Goal: Task Accomplishment & Management: Use online tool/utility

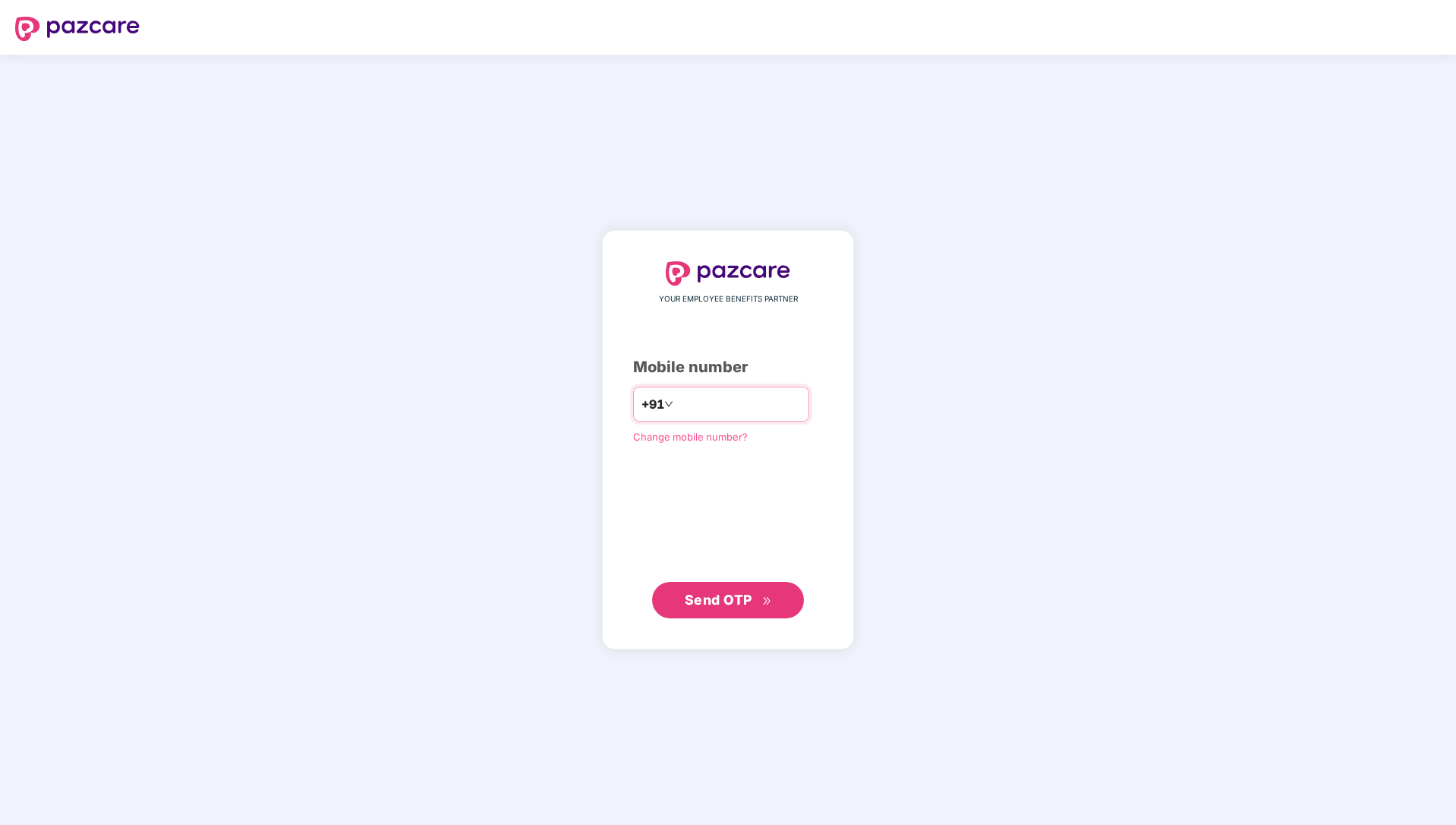
click at [699, 407] on input "number" at bounding box center [738, 404] width 125 height 24
type input "**********"
click at [746, 597] on span "Send OTP" at bounding box center [719, 599] width 68 height 16
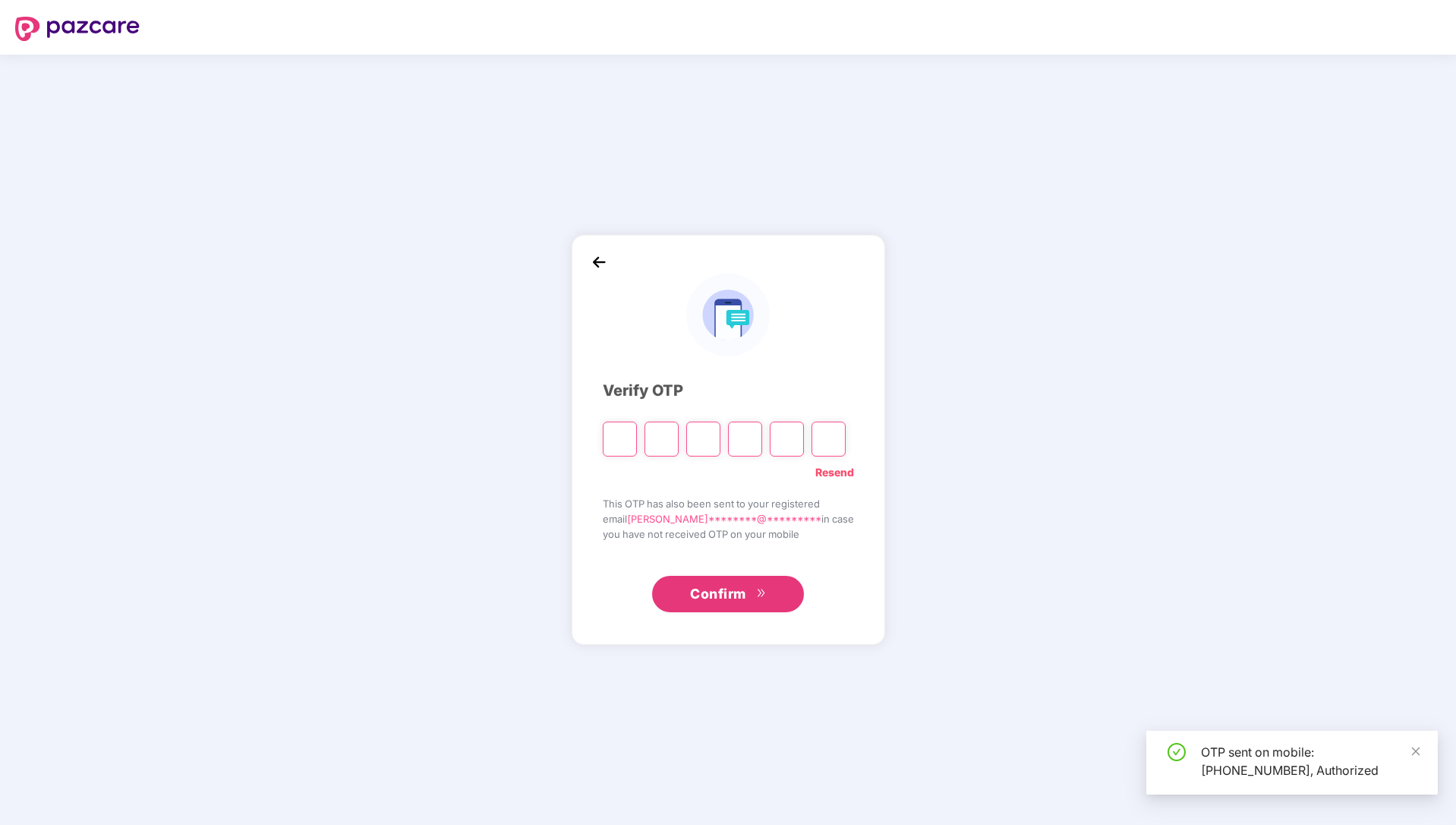
click at [616, 450] on input "Please enter verification code. Digit 1" at bounding box center [619, 439] width 34 height 35
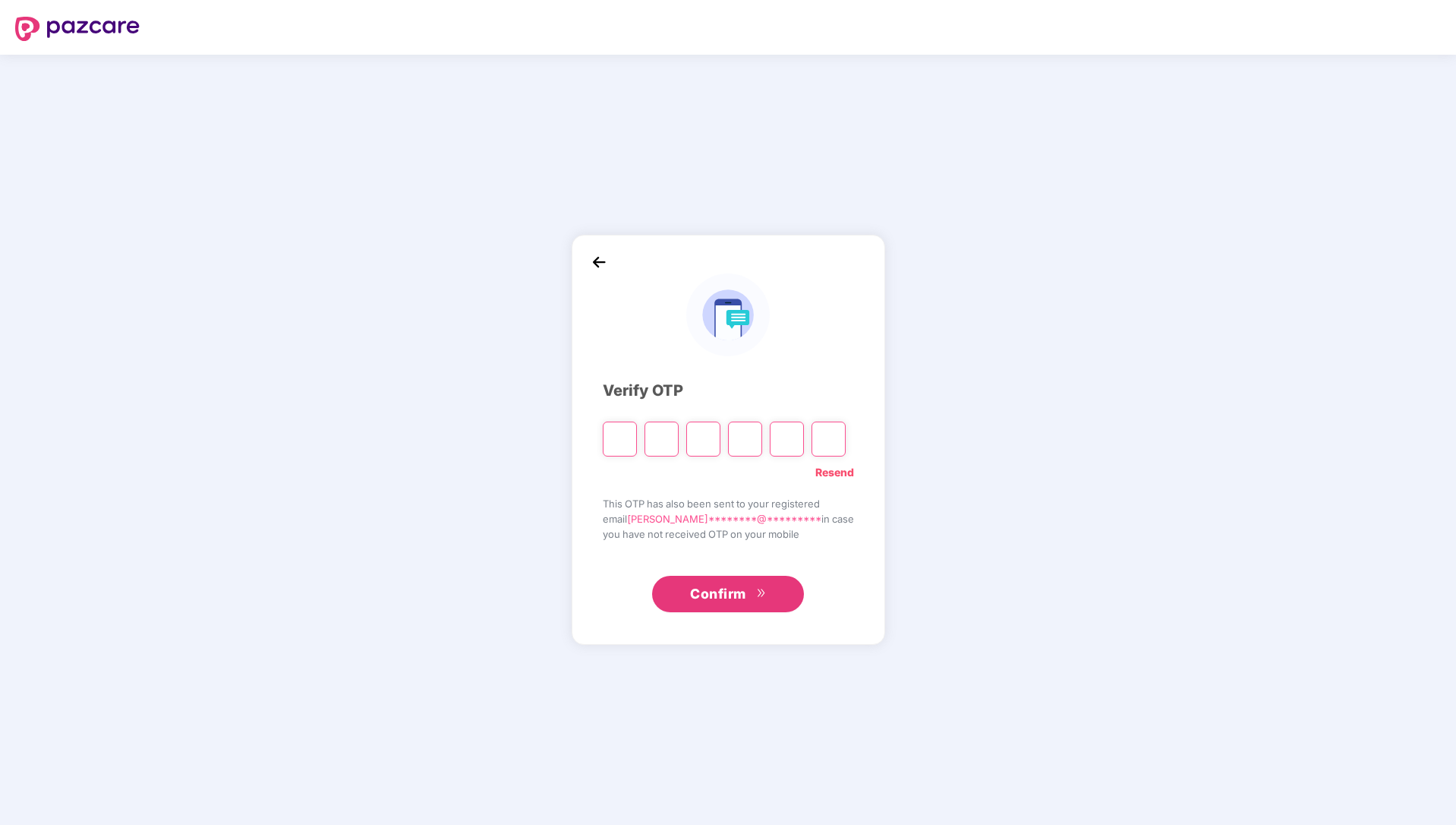
click at [629, 428] on input "Please enter verification code. Digit 1" at bounding box center [619, 439] width 34 height 35
type input "*"
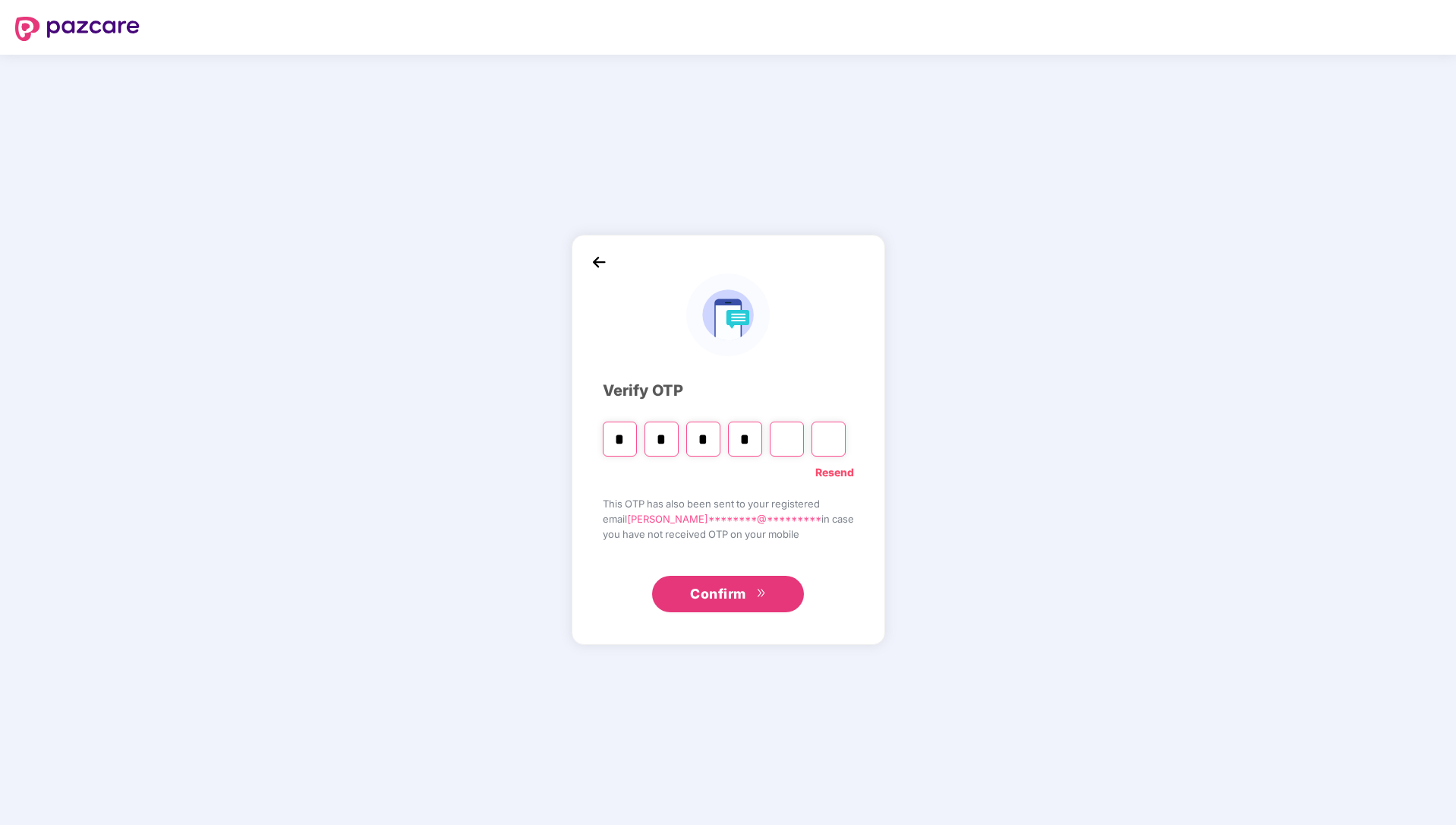
type input "*"
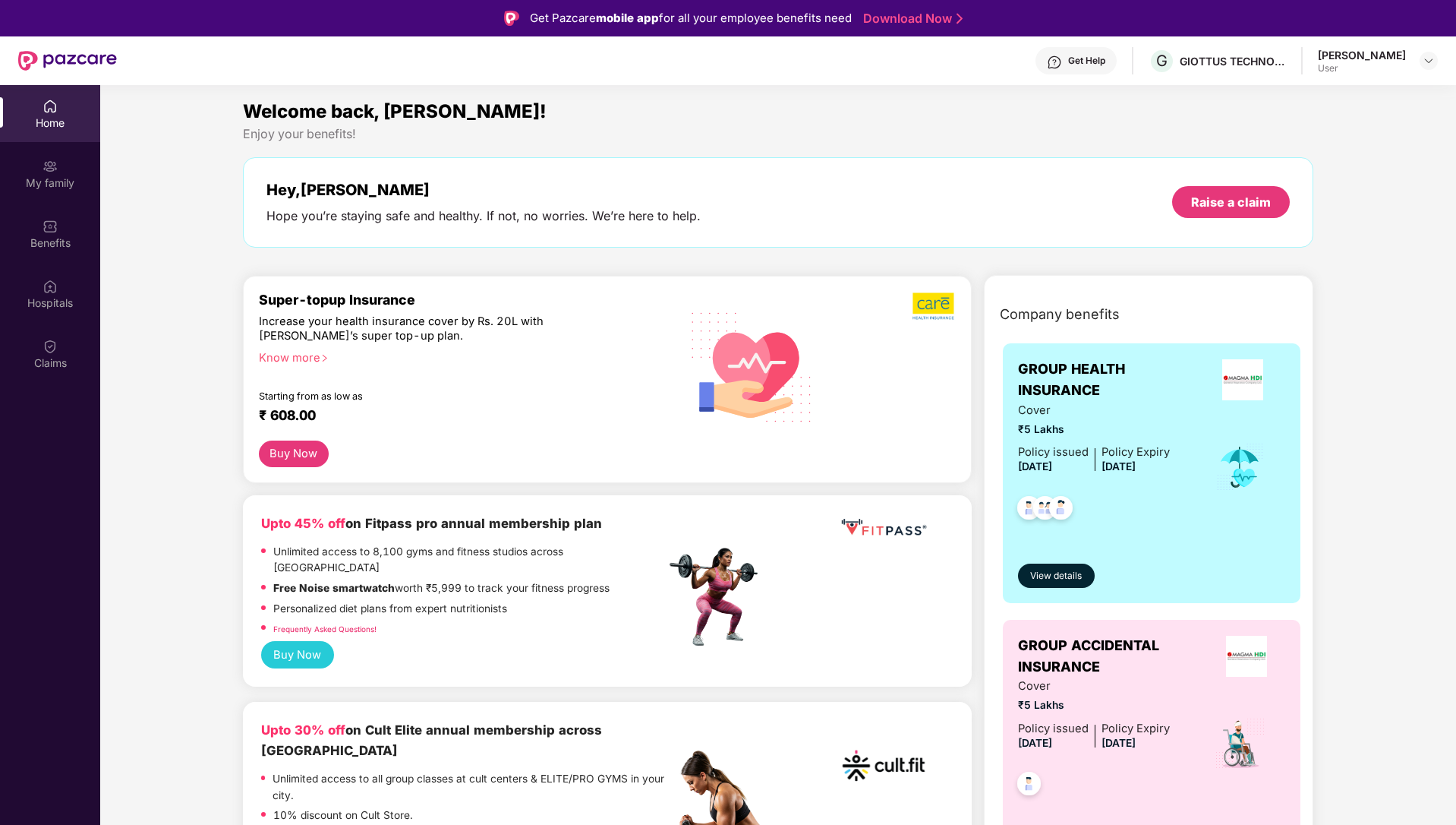
click at [1438, 60] on header "Get Help G GIOTTUS TECHNOLOGIES PRIVATE LIMITED [PERSON_NAME] User" at bounding box center [728, 61] width 1456 height 49
click at [1432, 59] on img at bounding box center [1429, 61] width 12 height 12
click at [1224, 71] on div "G GIOTTUS TECHNOLOGIES PRIVATE LIMITED" at bounding box center [1218, 61] width 138 height 27
click at [1212, 62] on div "GIOTTUS TECHNOLOGIES PRIVATE LIMITED" at bounding box center [1233, 61] width 107 height 14
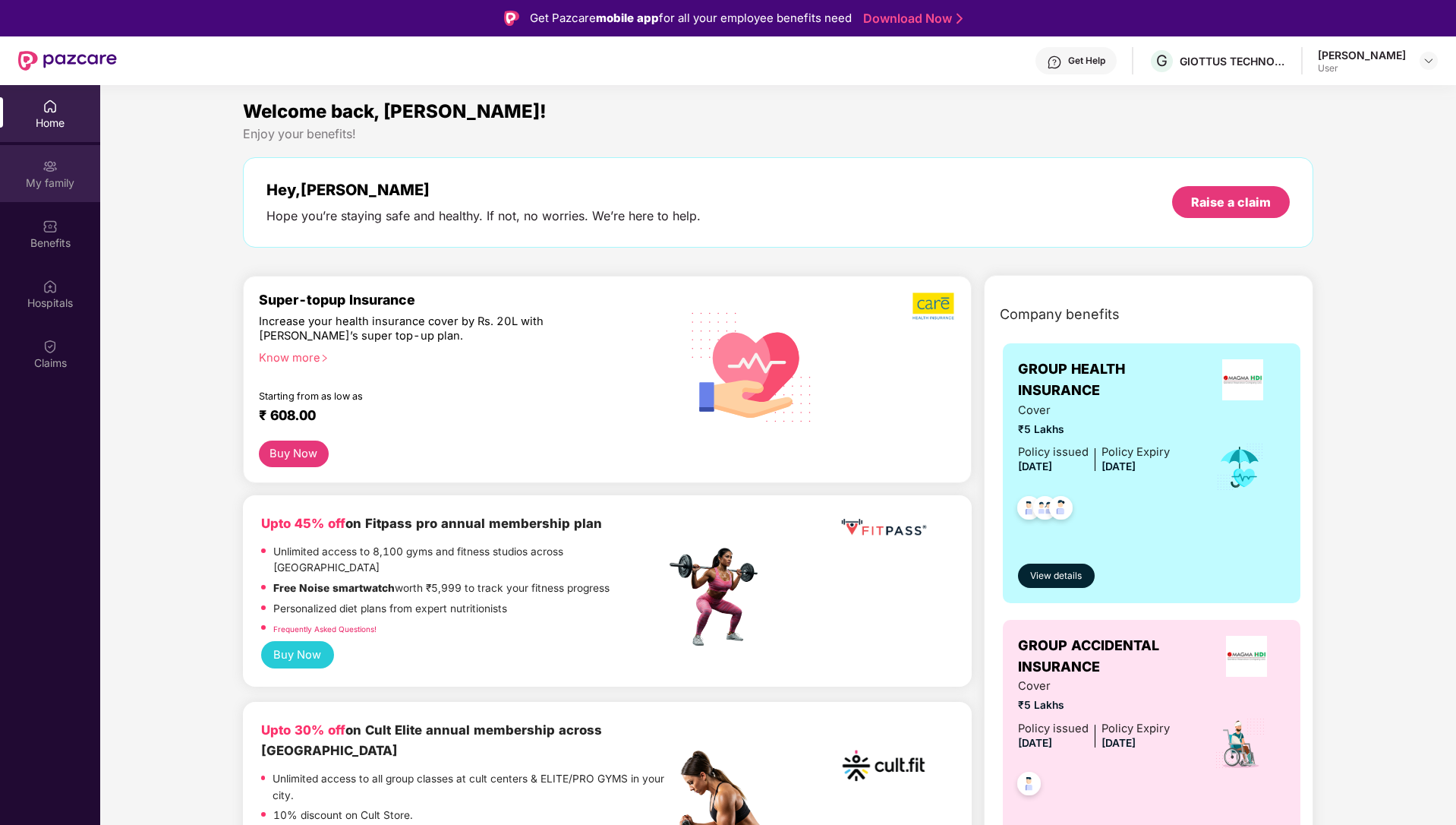
click at [47, 176] on div "My family" at bounding box center [50, 183] width 100 height 15
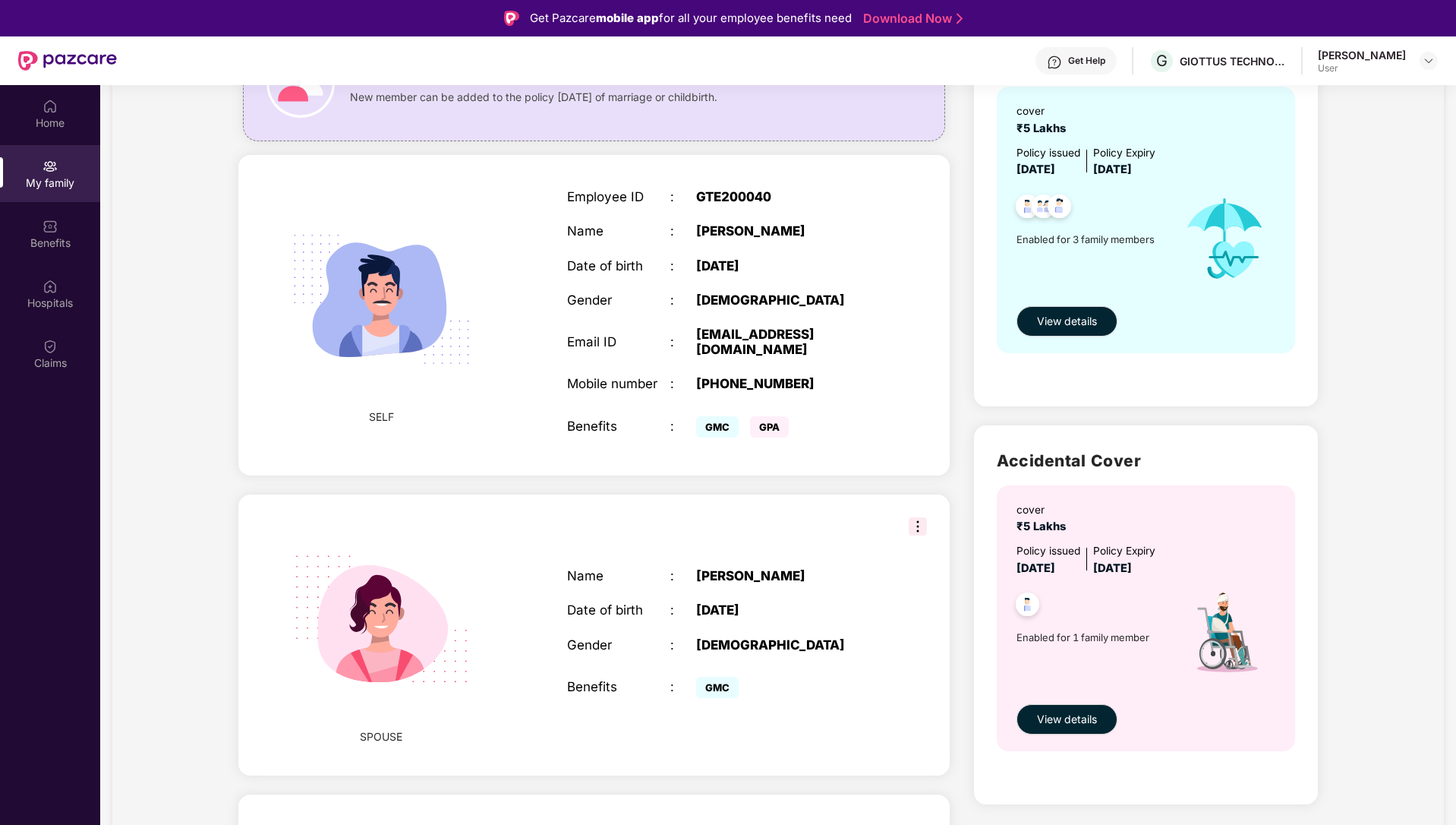
scroll to position [173, 0]
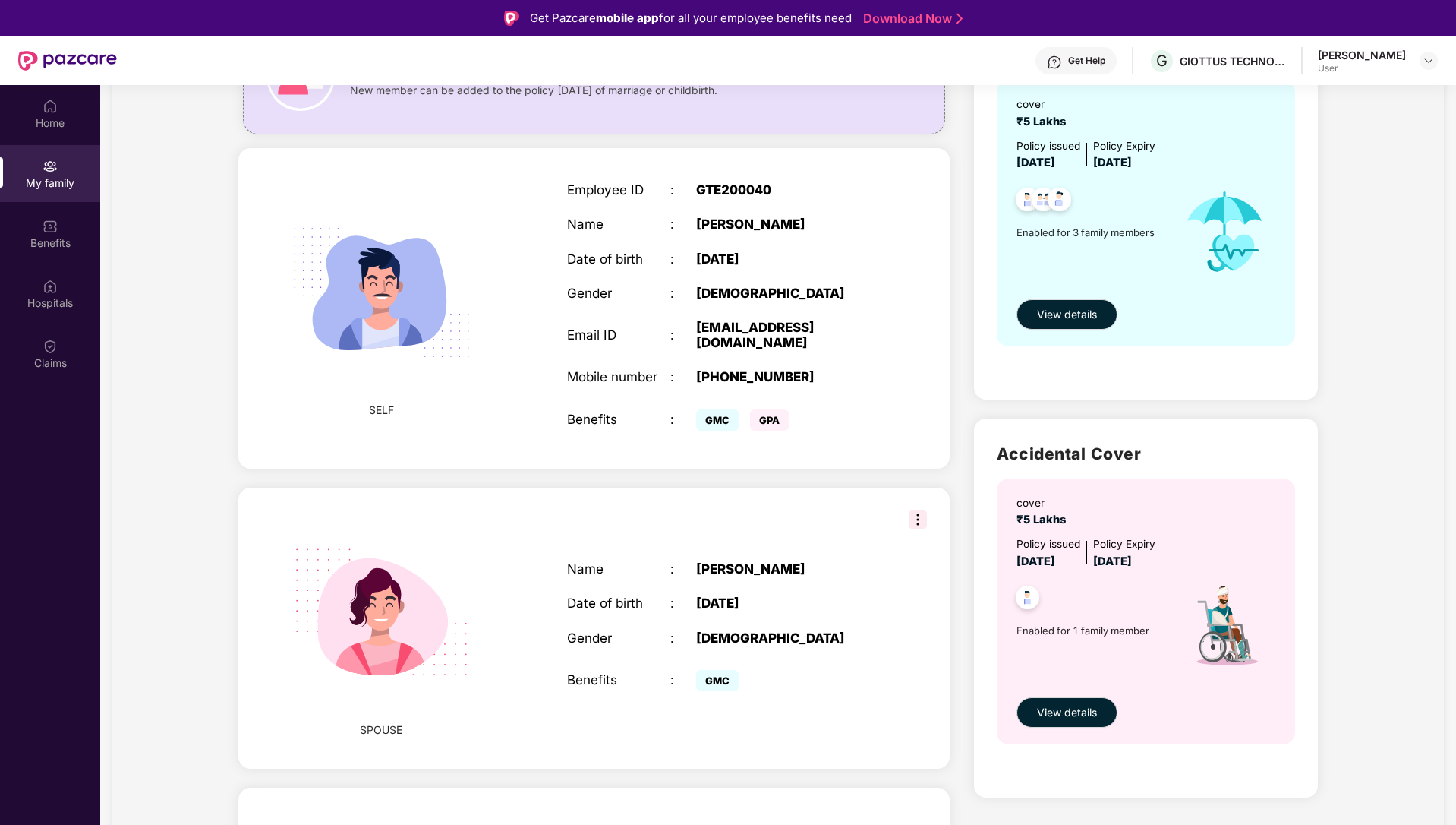
click at [767, 409] on span "GPA" at bounding box center [769, 419] width 39 height 21
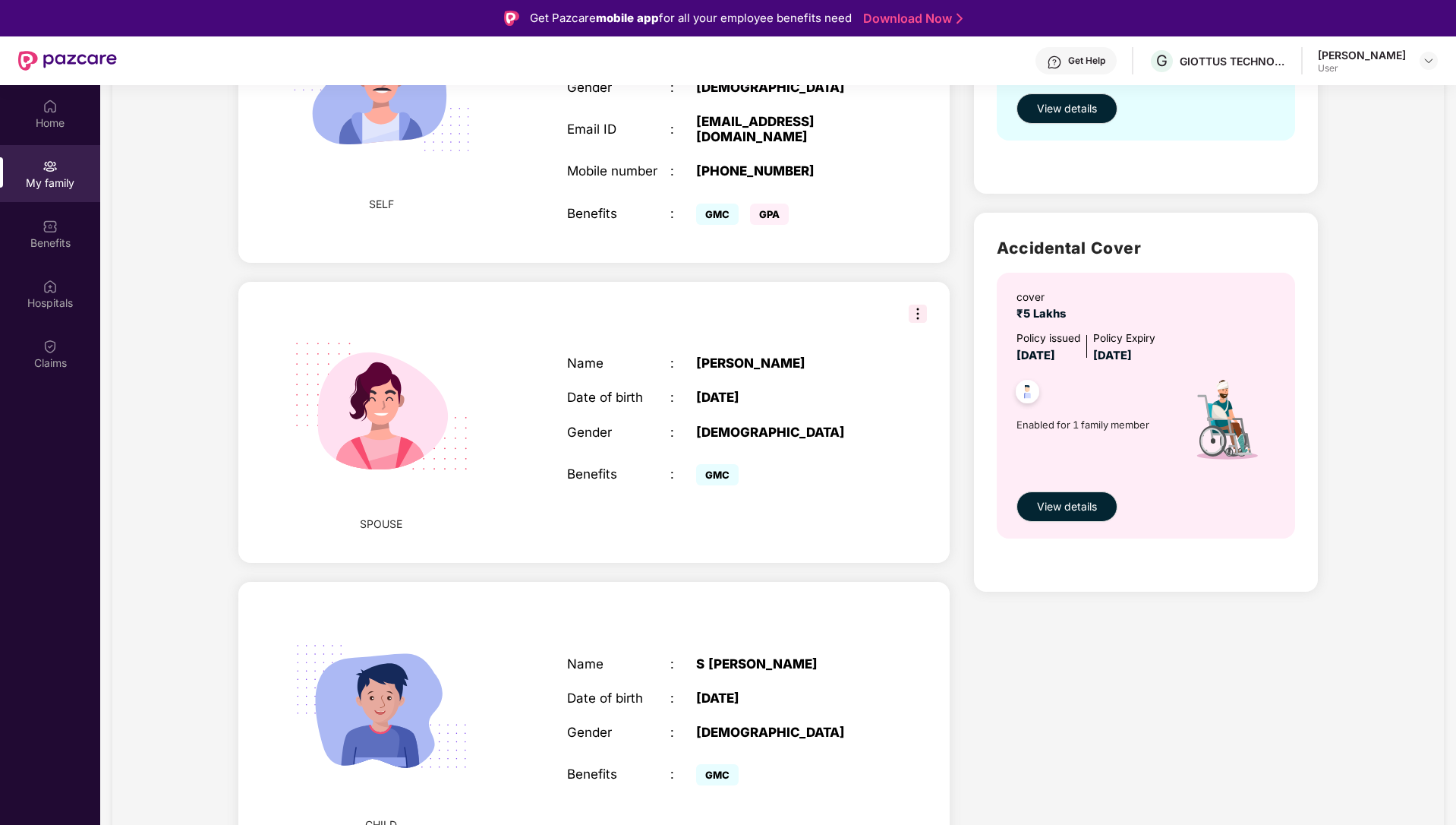
click at [714, 204] on span "GMC" at bounding box center [717, 213] width 43 height 21
copy span "GMC"
click at [792, 229] on div "Employee ID : GTE200040 Name : [PERSON_NAME] Date of birth : [DEMOGRAPHIC_DATA]…" at bounding box center [722, 102] width 341 height 290
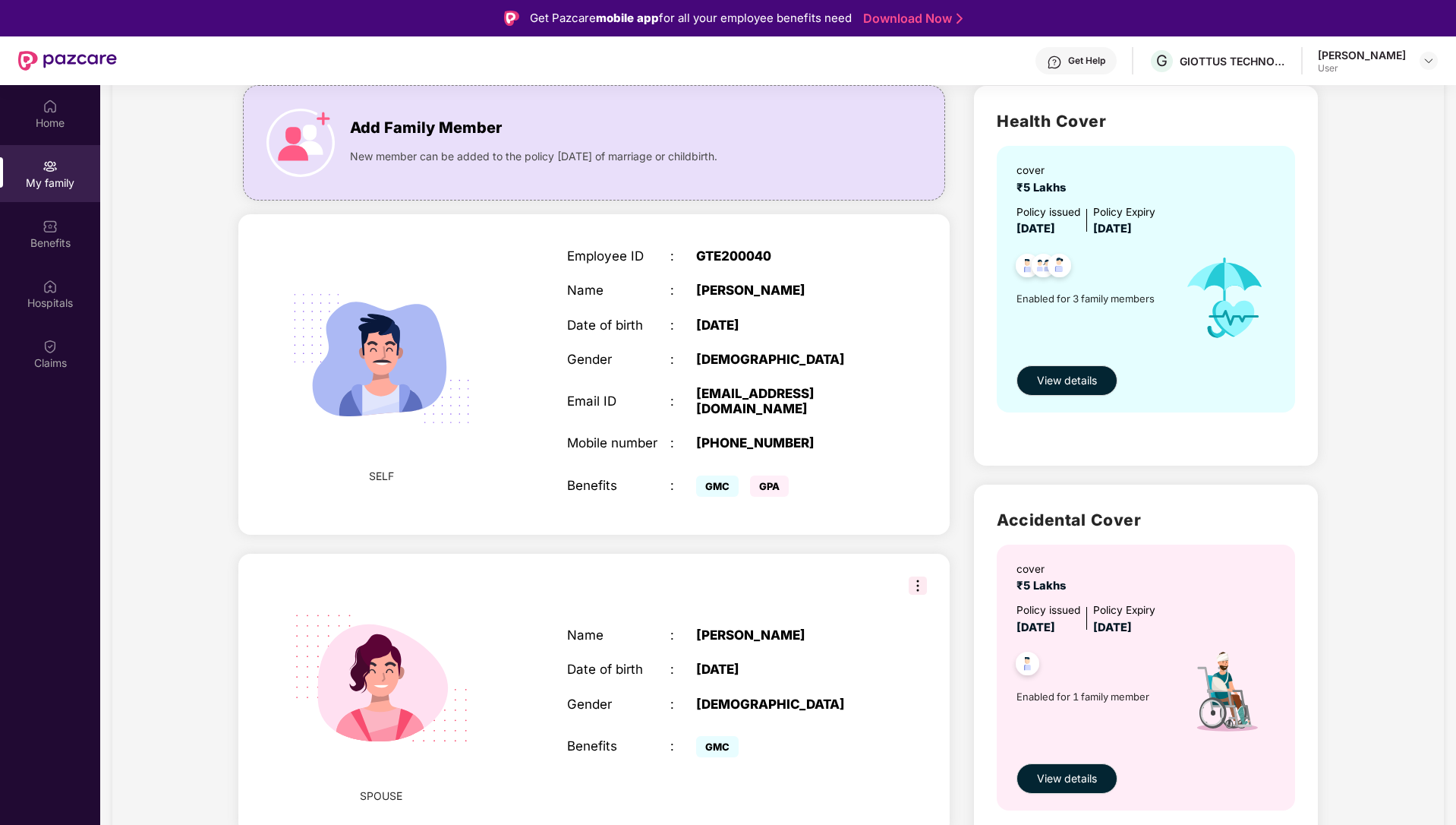
scroll to position [71, 0]
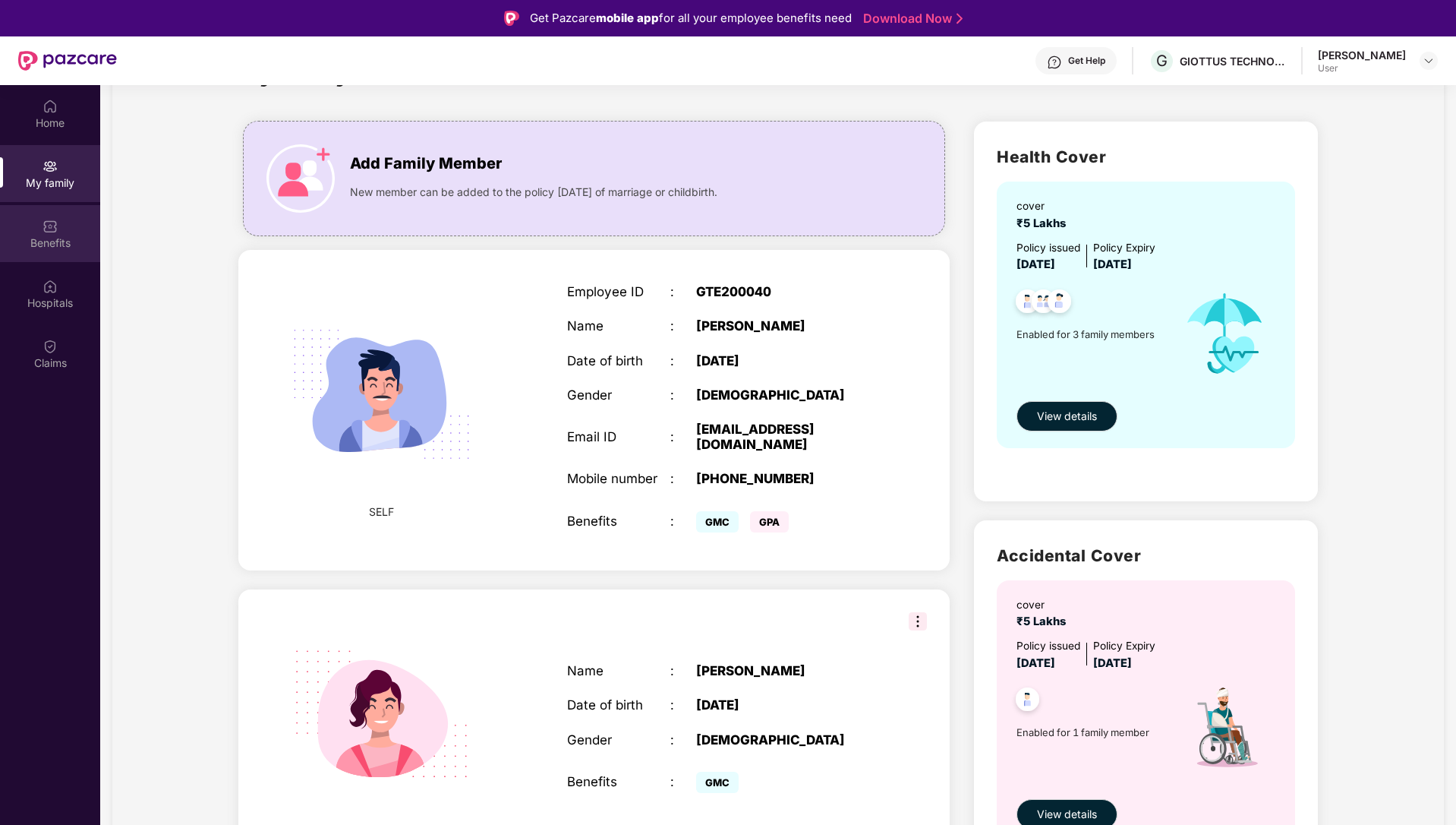
click at [56, 233] on img at bounding box center [50, 225] width 15 height 15
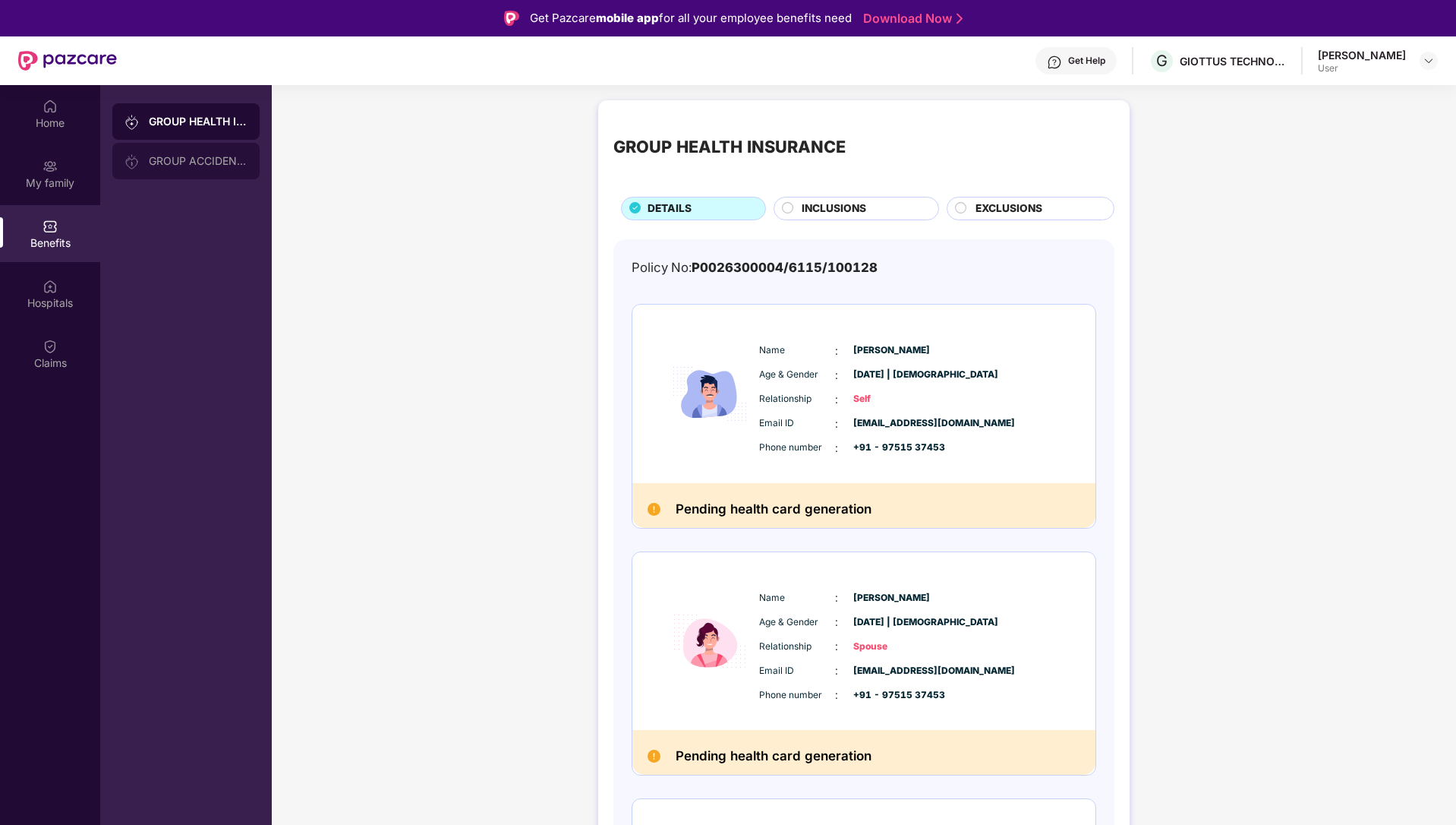
click at [167, 164] on div "GROUP ACCIDENTAL INSURANCE" at bounding box center [197, 161] width 99 height 12
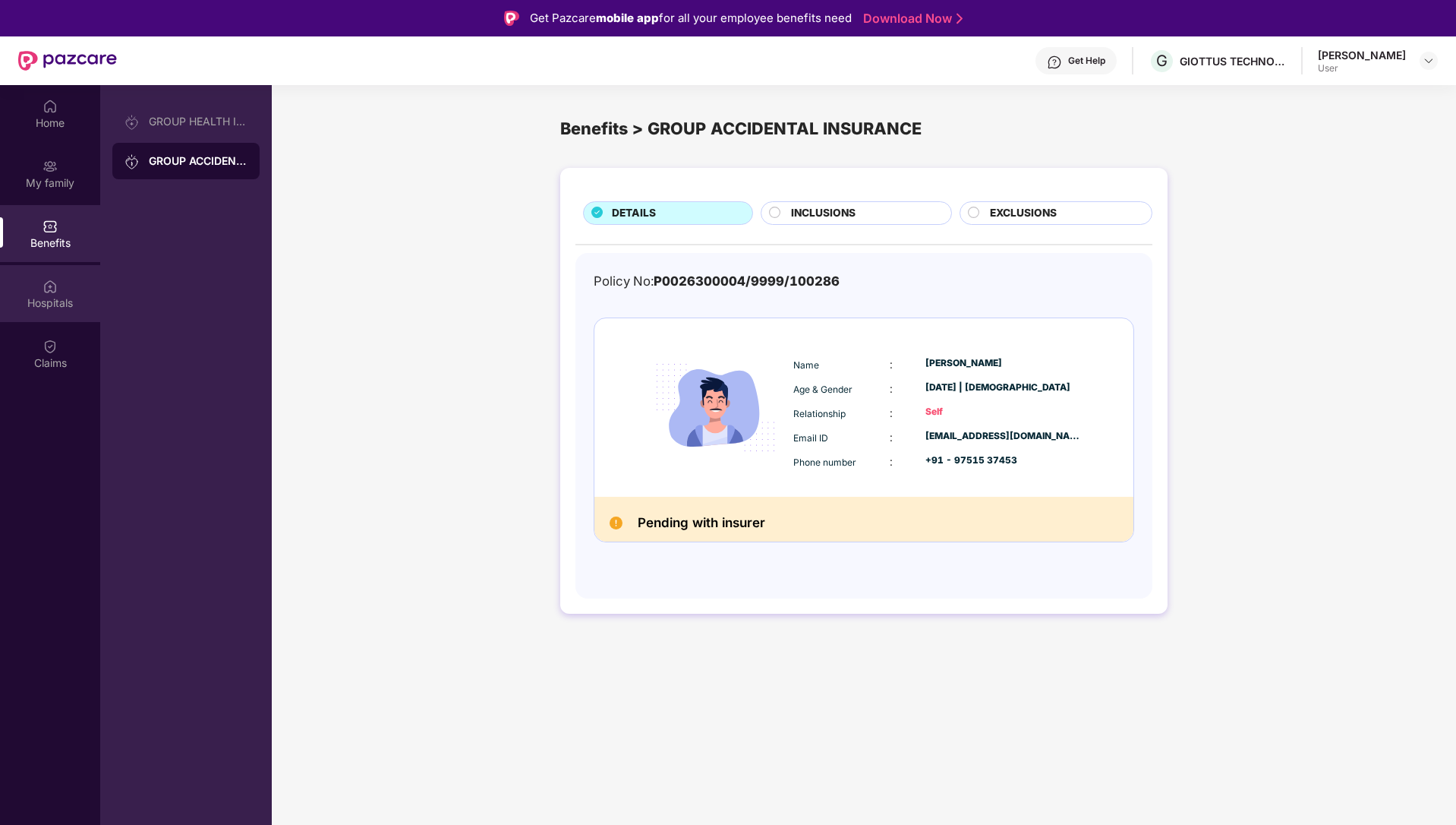
click at [47, 300] on div "Hospitals" at bounding box center [50, 302] width 100 height 15
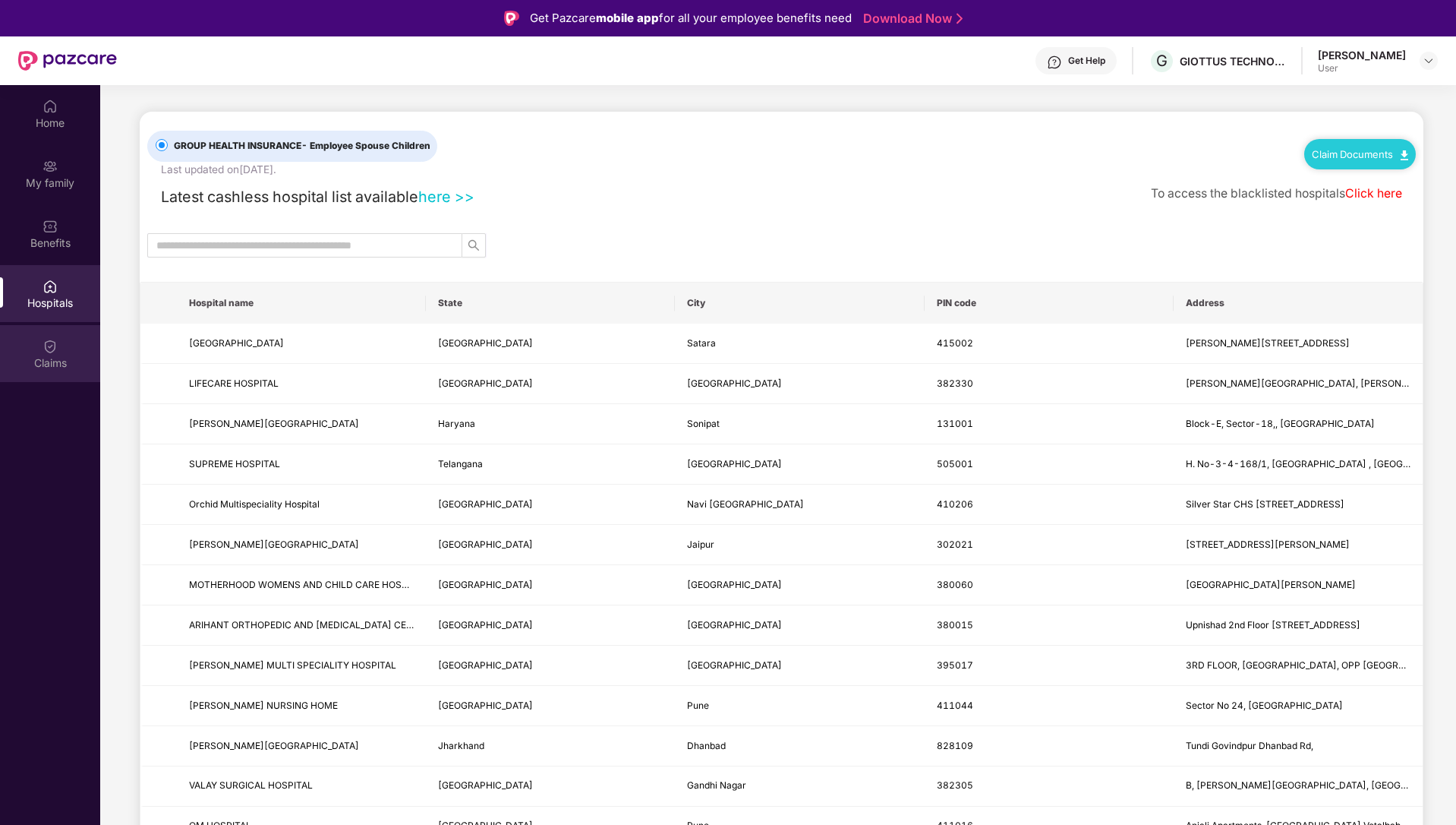
click at [57, 346] on img at bounding box center [50, 346] width 15 height 15
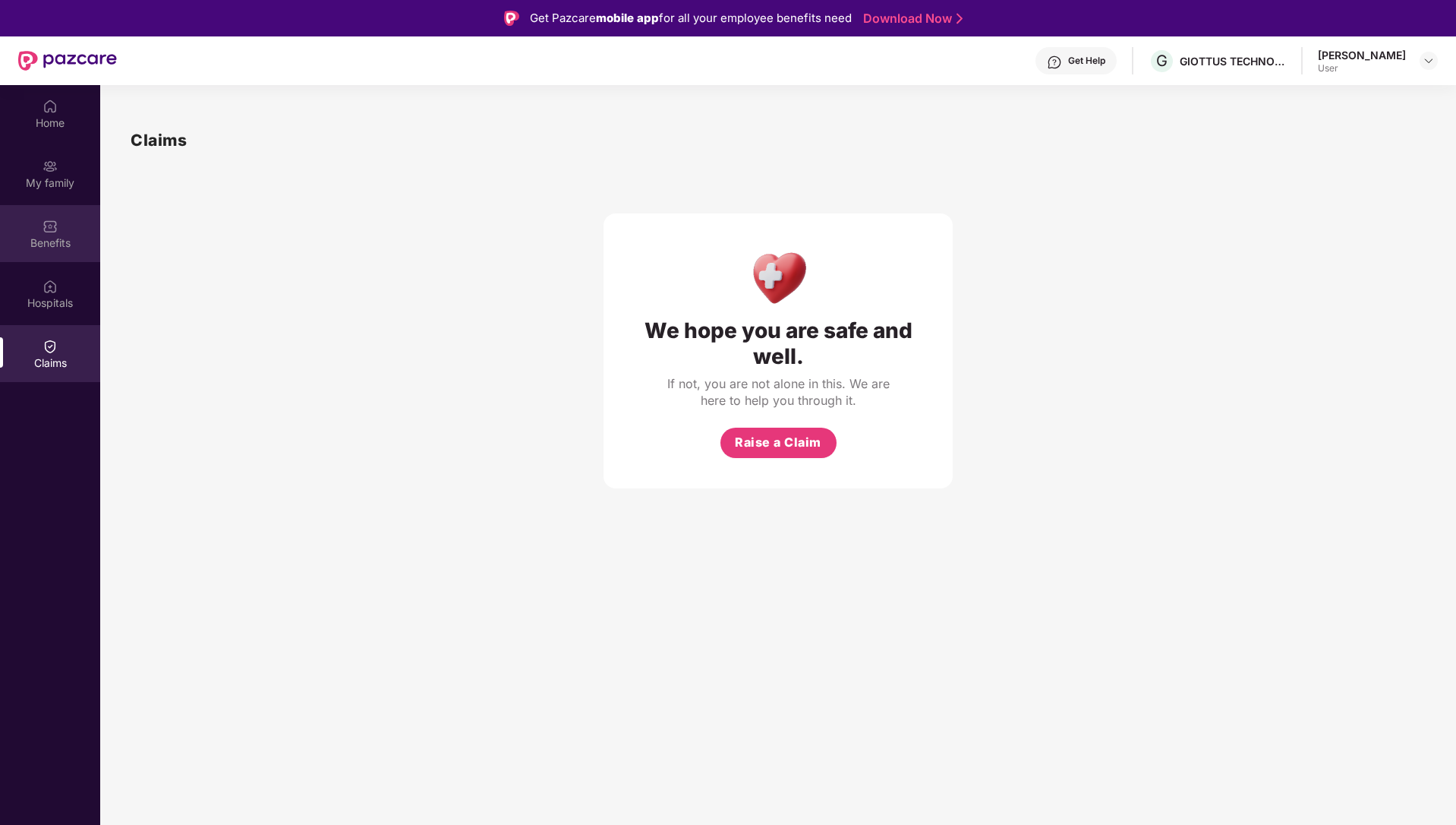
click at [53, 235] on div "Benefits" at bounding box center [50, 242] width 100 height 15
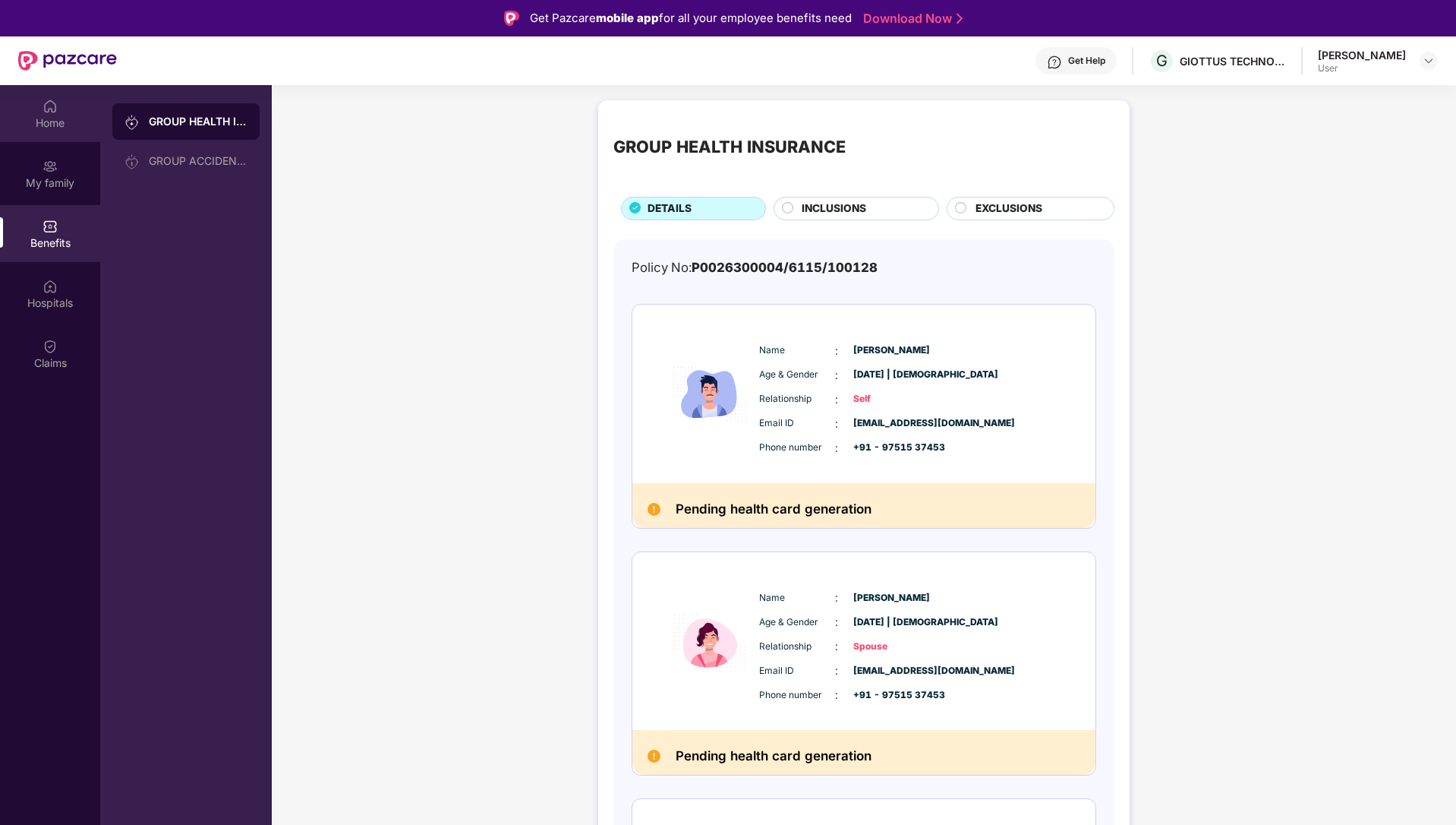
click at [53, 111] on img at bounding box center [50, 106] width 15 height 15
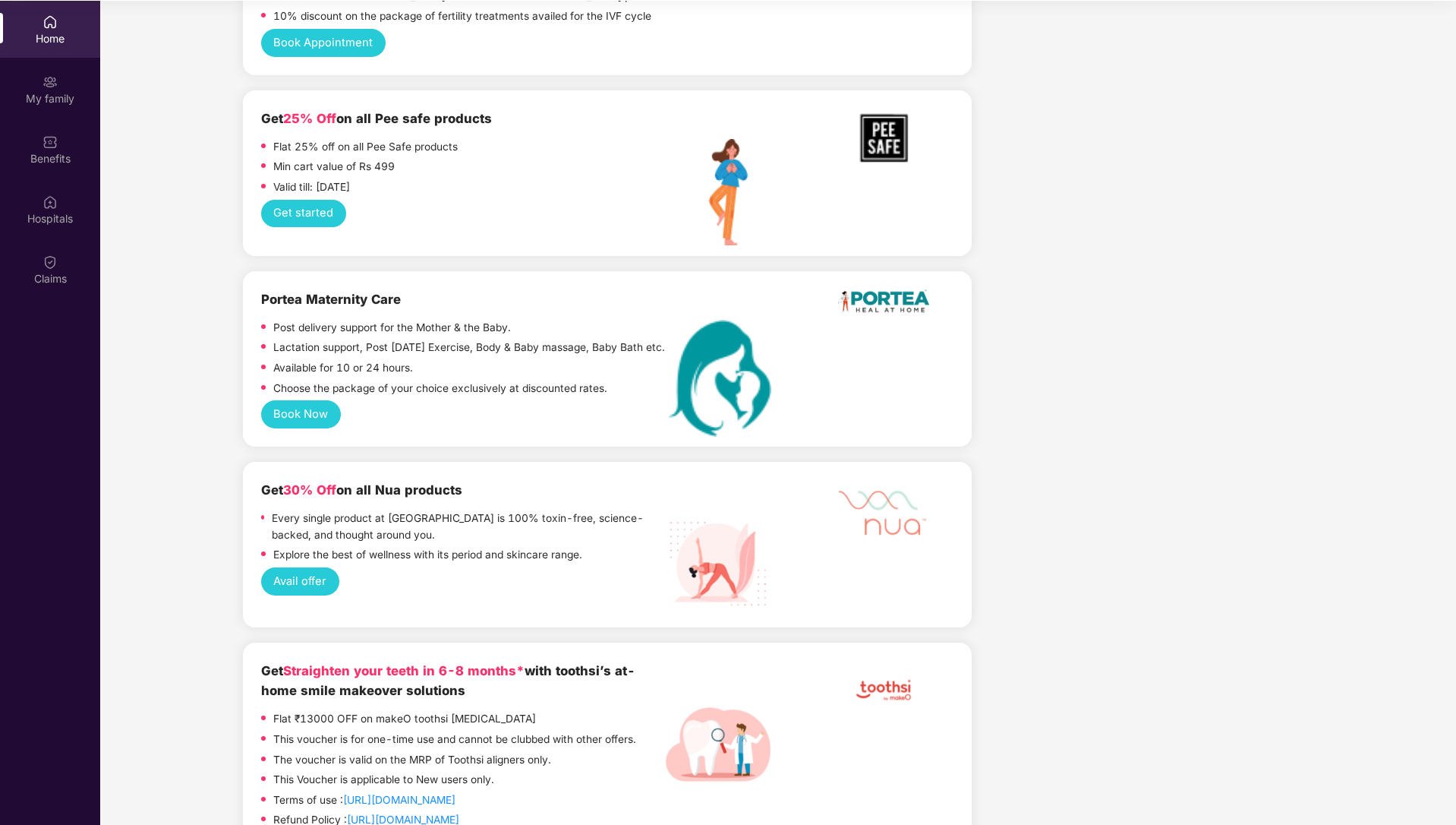
scroll to position [85, 0]
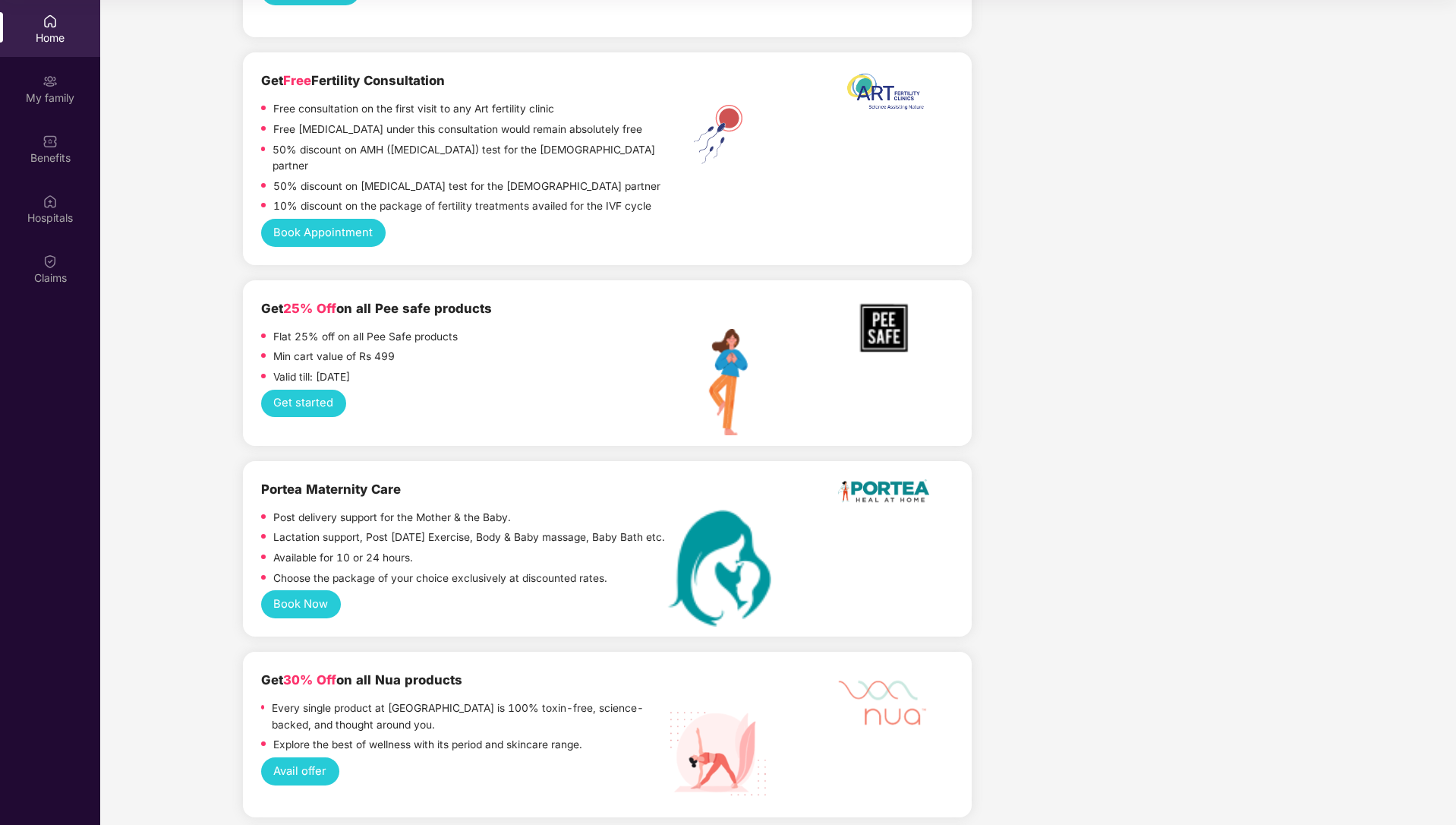
scroll to position [2566, 0]
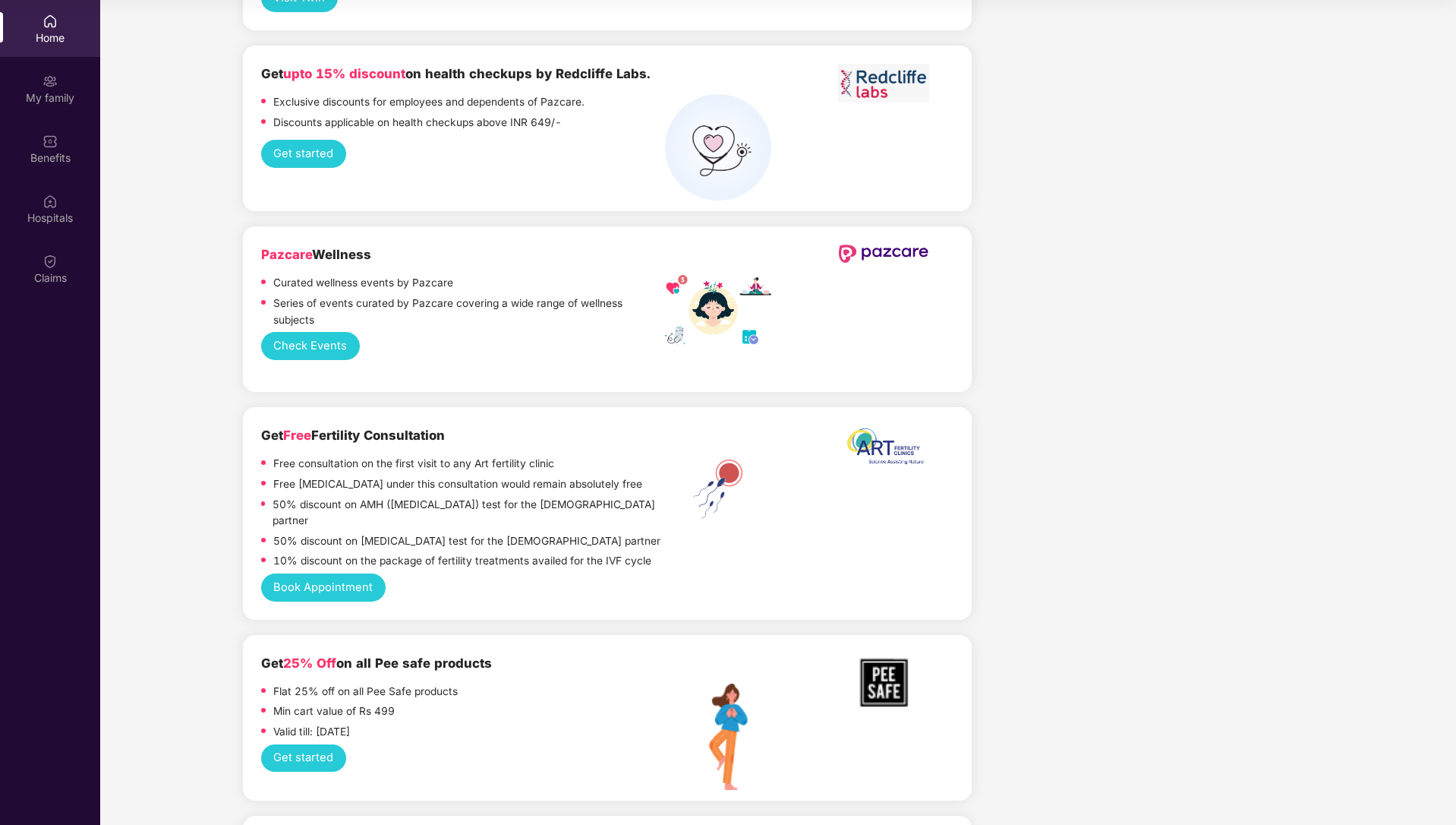
click at [341, 574] on button "Book Appointment" at bounding box center [323, 588] width 125 height 28
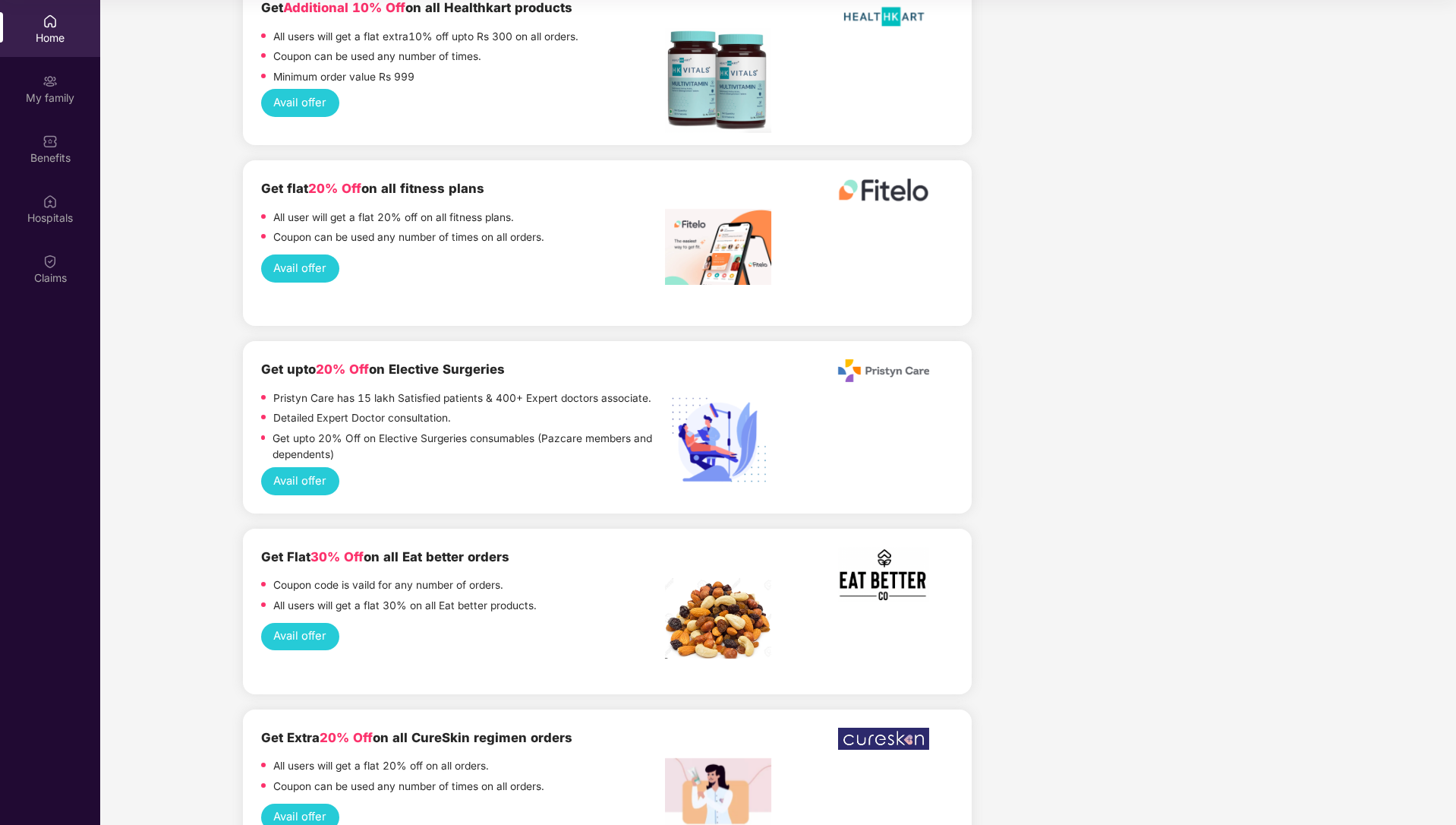
scroll to position [404, 0]
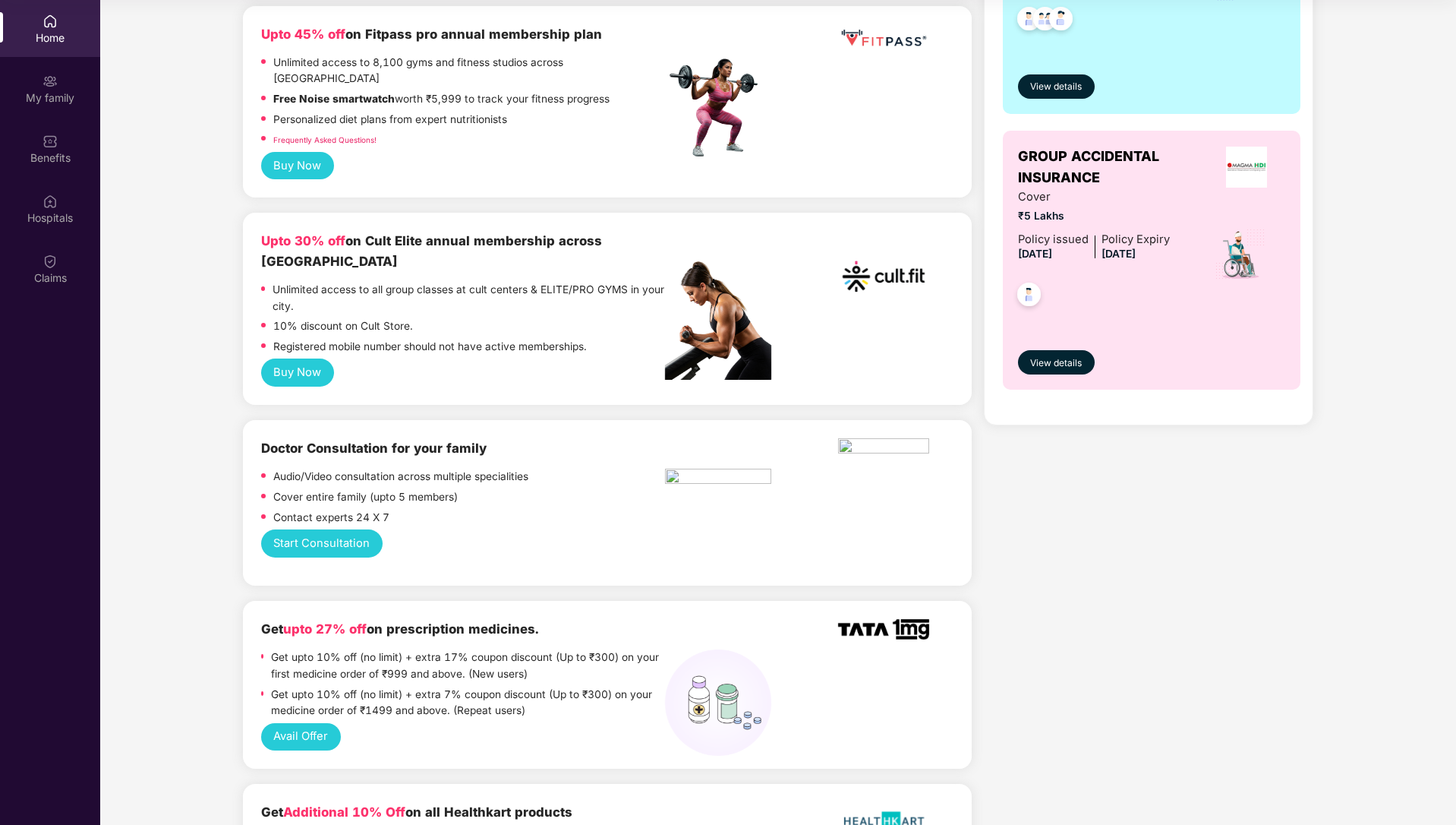
click at [350, 530] on button "Start Consultation" at bounding box center [322, 544] width 122 height 28
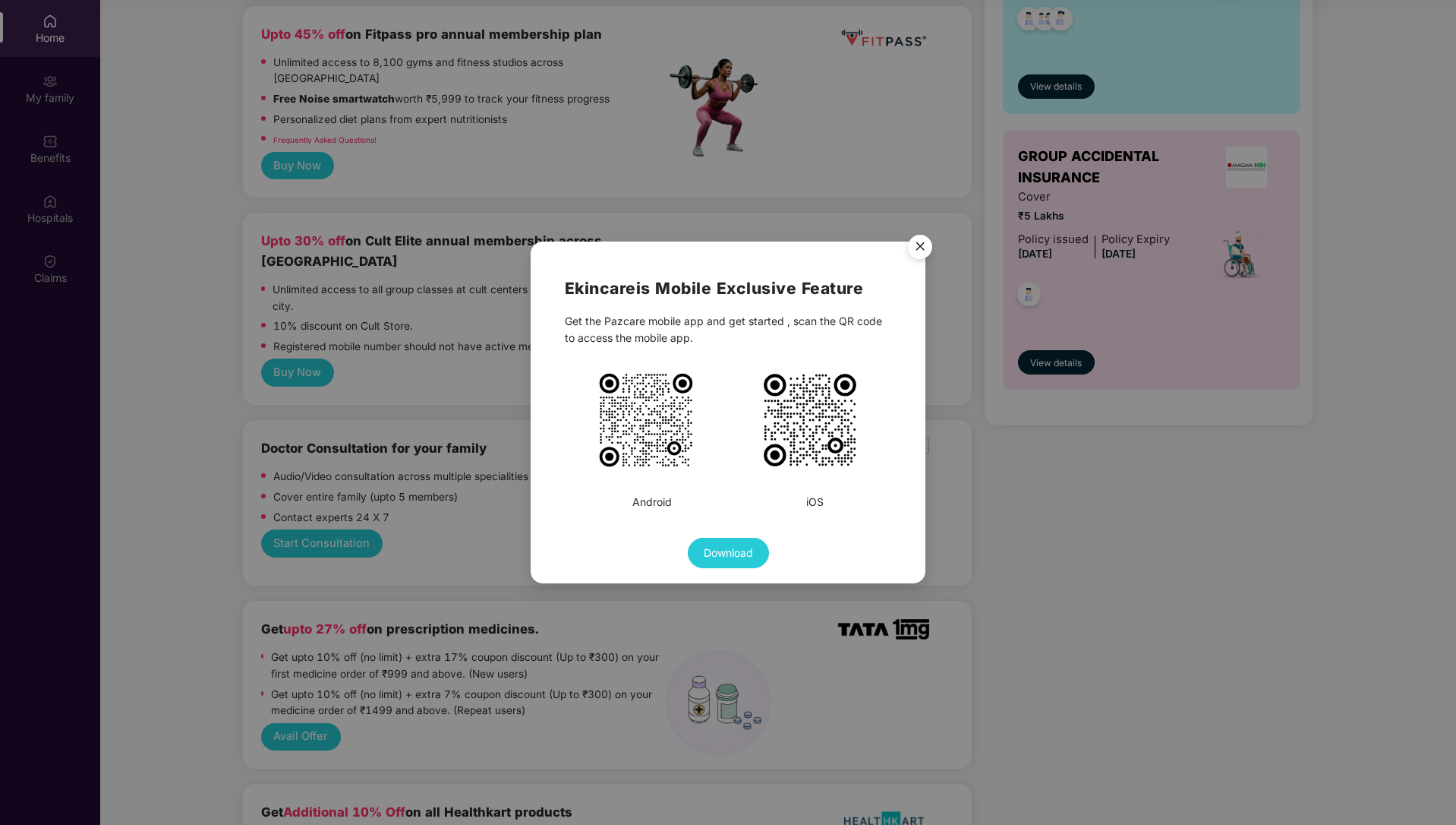
click at [914, 245] on img "Close" at bounding box center [919, 248] width 43 height 43
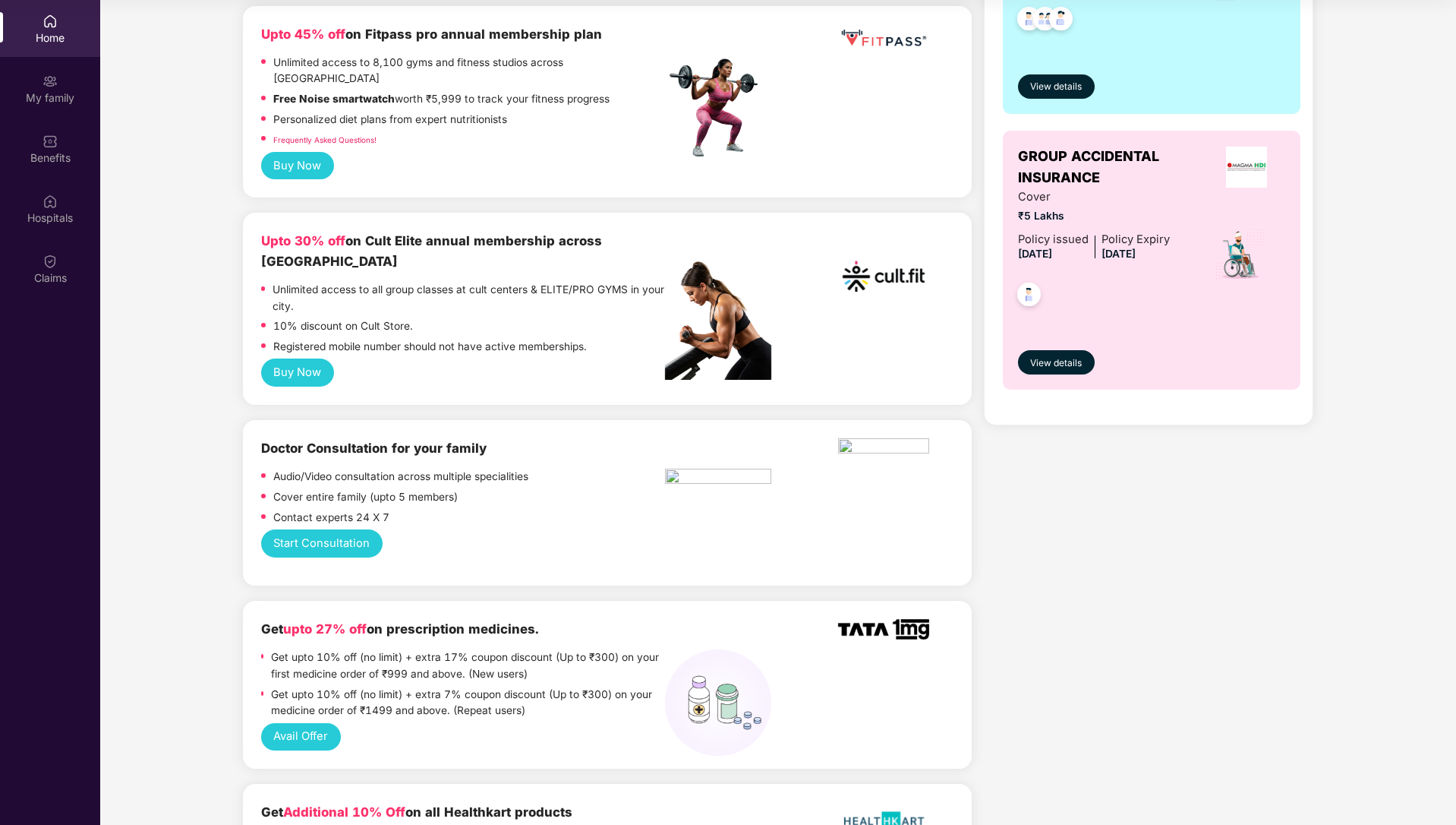
click at [695, 469] on img at bounding box center [718, 479] width 107 height 20
